Goal: Use online tool/utility: Utilize a website feature to perform a specific function

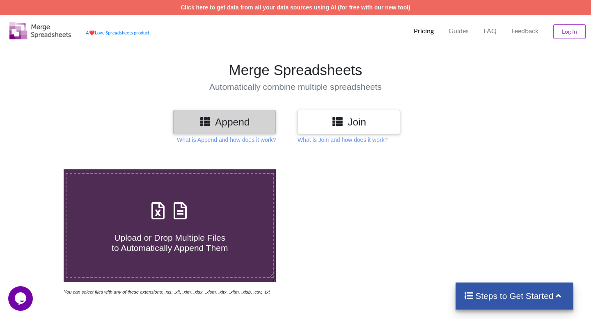
click at [158, 210] on icon at bounding box center [158, 206] width 21 height 17
click at [40, 170] on input "Upload or Drop Multiple Files to Automatically Append Them" at bounding box center [40, 170] width 0 height 0
type input "C:\fakepath\T20-GL-loosers-allSec-[DATE].csv"
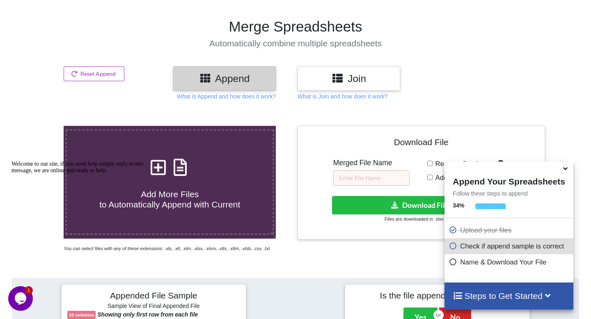
scroll to position [39, 0]
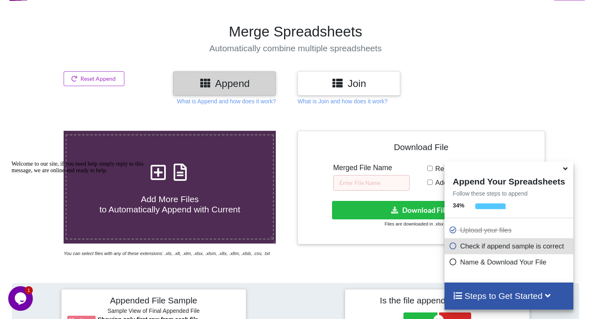
click at [339, 87] on icon at bounding box center [338, 83] width 12 height 10
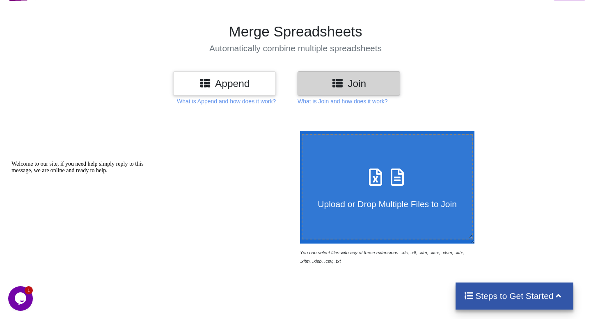
click at [386, 174] on icon at bounding box center [376, 173] width 21 height 17
click at [298, 131] on input "Upload or Drop Multiple Files to Join" at bounding box center [298, 131] width 0 height 0
type input "C:\fakepath\T20-GL-loosers-allSec-[DATE].csv"
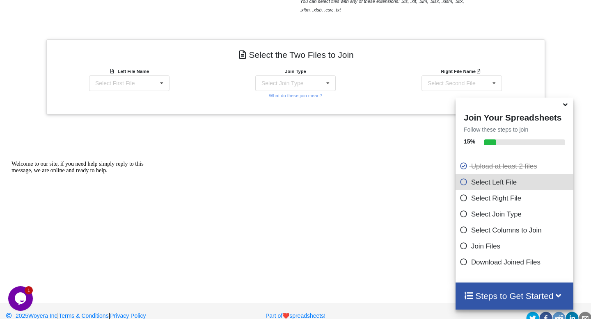
scroll to position [305, 0]
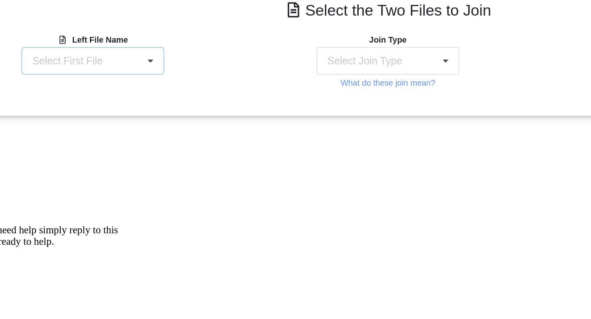
click at [162, 69] on icon at bounding box center [162, 68] width 12 height 15
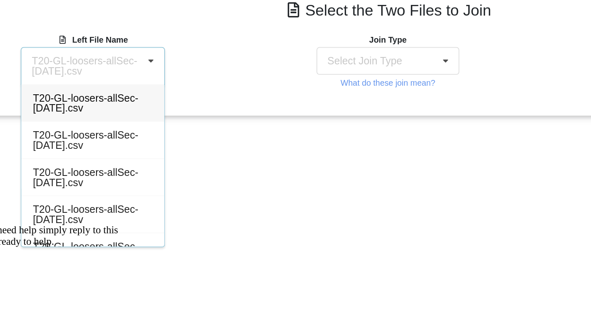
click at [144, 101] on div "T20-GL-loosers-allSec-[DATE].csv" at bounding box center [129, 92] width 80 height 21
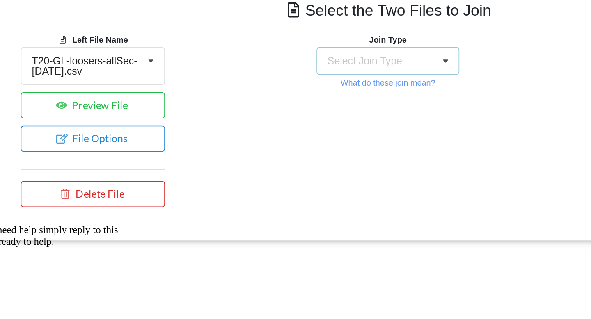
click at [291, 64] on div "Select Join Type INNER JOIN LEFT JOIN RIGHT JOIN FULL JOIN" at bounding box center [295, 69] width 80 height 16
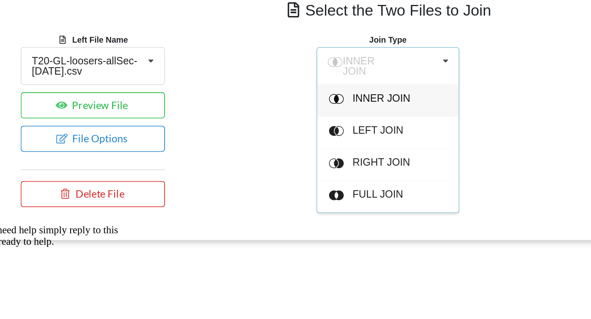
click at [284, 88] on span "INNER JOIN" at bounding box center [291, 89] width 32 height 7
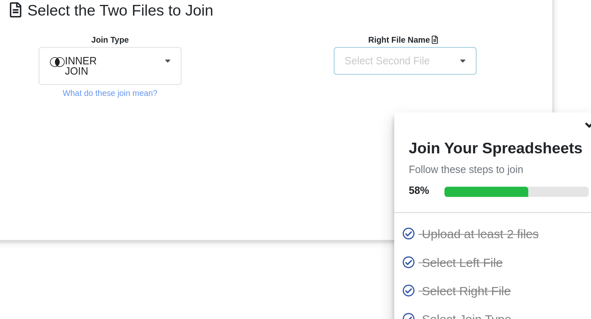
click at [467, 71] on div "Select Second File" at bounding box center [452, 69] width 48 height 6
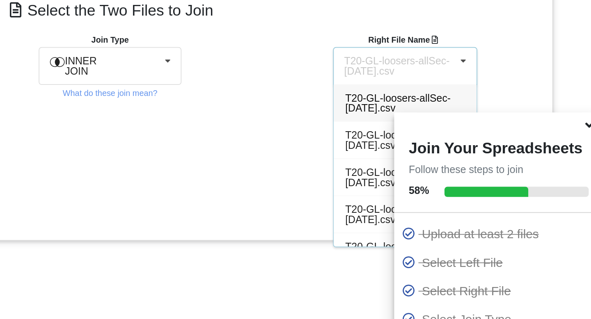
click at [448, 99] on span "T20-GL-loosers-allSec-[DATE].csv" at bounding box center [458, 92] width 60 height 12
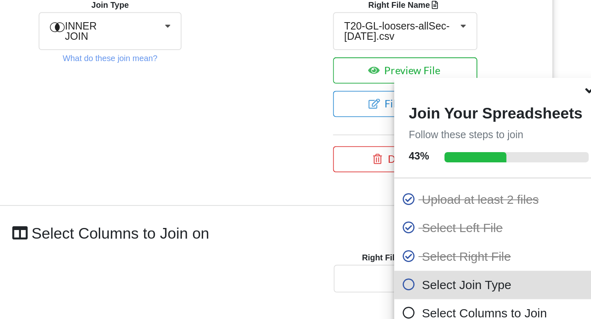
click at [438, 101] on button "Preview File" at bounding box center [461, 93] width 81 height 15
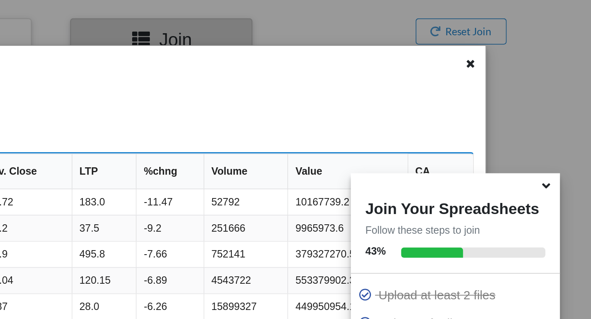
scroll to position [77, 0]
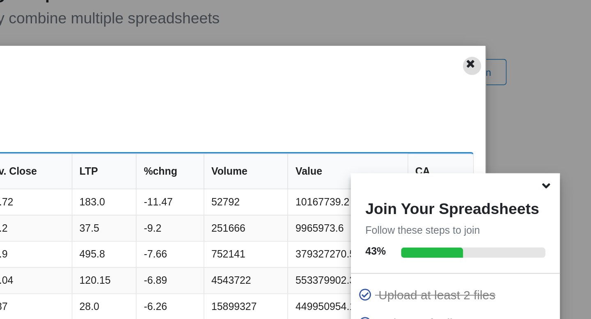
click at [520, 36] on icon at bounding box center [523, 35] width 7 height 6
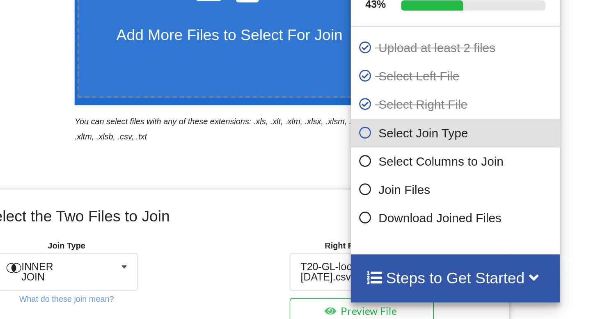
scroll to position [102, 0]
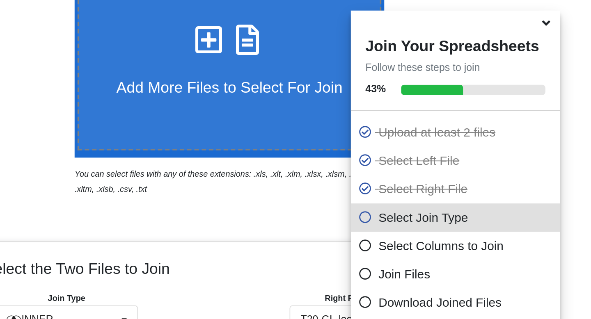
click at [566, 107] on icon at bounding box center [566, 103] width 9 height 7
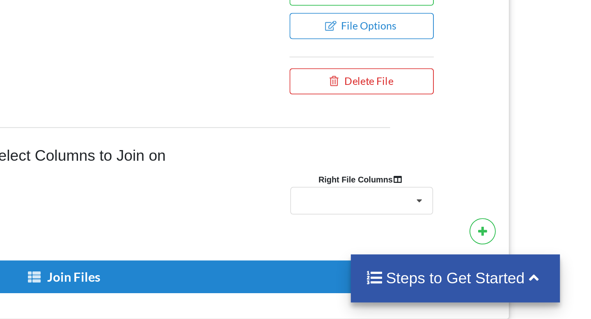
scroll to position [266, 0]
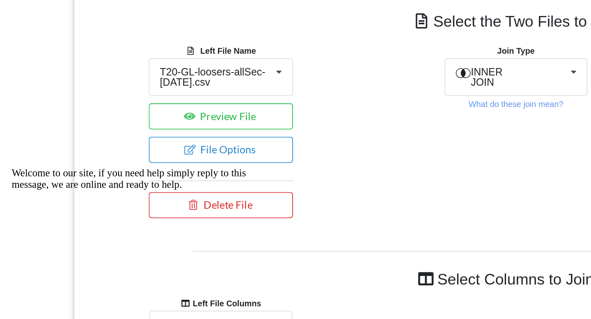
click at [123, 165] on div "Welcome to our site, if you need help simply reply to this message, we are onli…" at bounding box center [83, 171] width 148 height 13
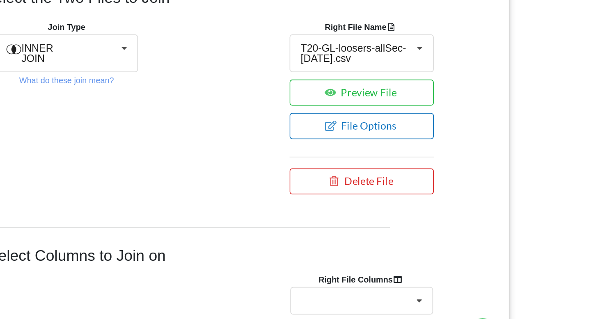
click at [452, 154] on button "File Options" at bounding box center [461, 151] width 81 height 15
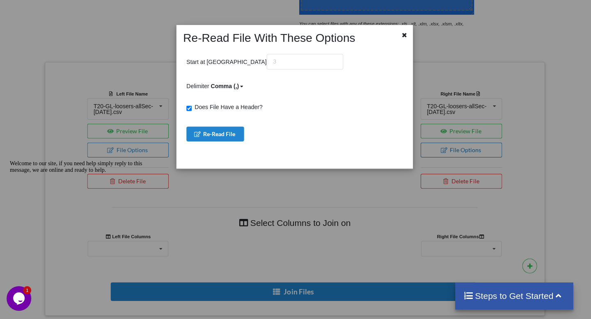
scroll to position [267, 0]
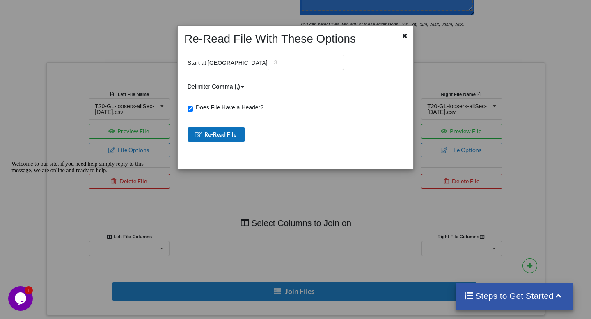
click at [216, 135] on button "Re-Read File" at bounding box center [216, 134] width 57 height 15
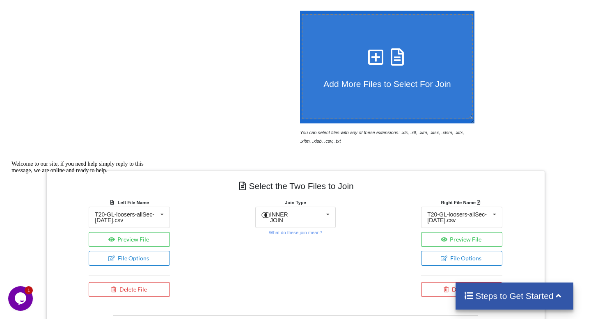
scroll to position [0, 0]
